Goal: Navigation & Orientation: Find specific page/section

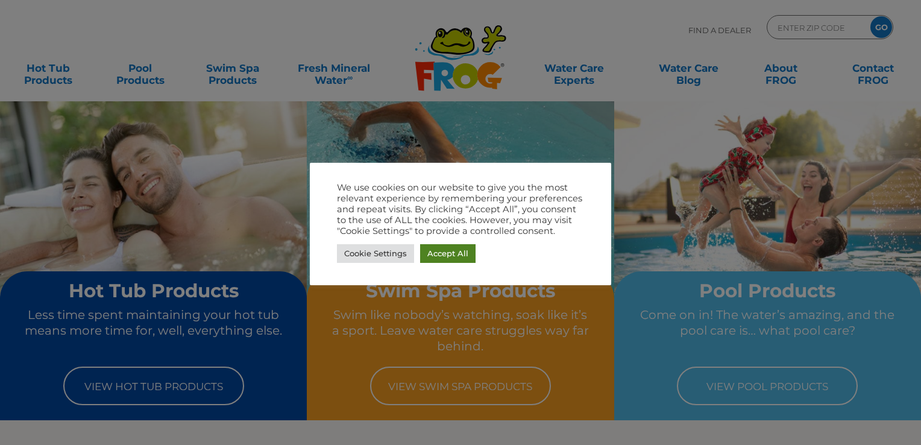
click at [441, 251] on link "Accept All" at bounding box center [447, 253] width 55 height 19
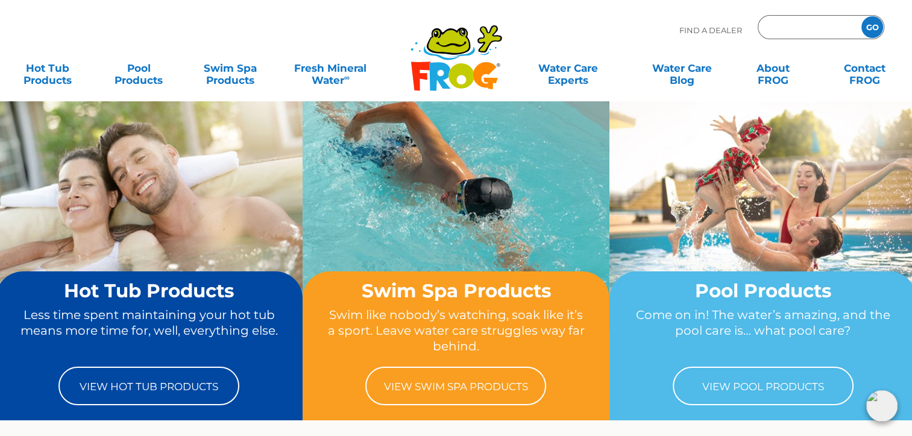
click at [787, 19] on input "Zip Code Form" at bounding box center [807, 27] width 81 height 17
type input "76087"
click at [876, 28] on input "GO" at bounding box center [872, 27] width 22 height 22
